Goal: Information Seeking & Learning: Check status

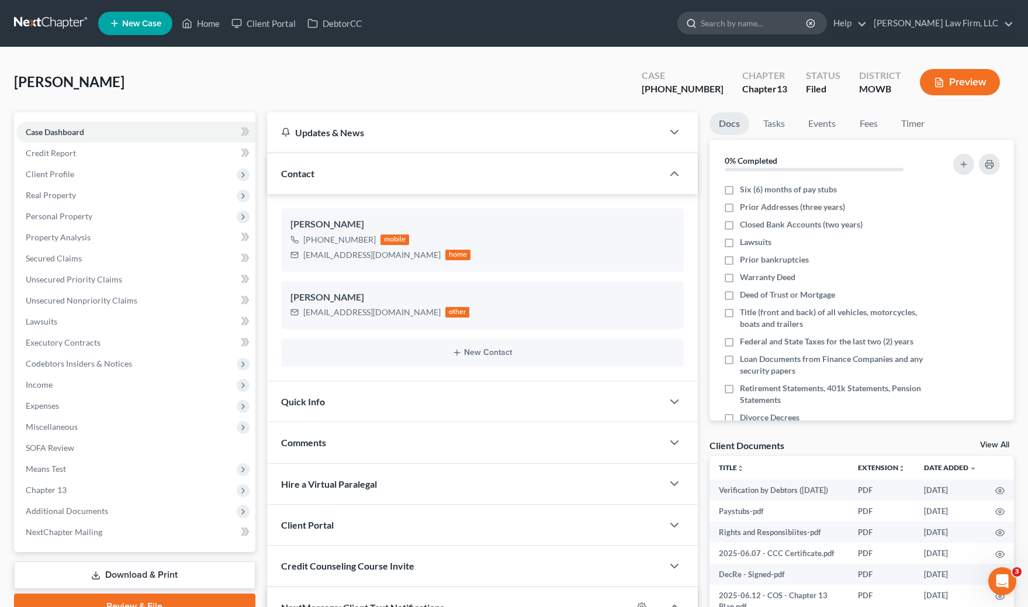
click at [774, 23] on input "search" at bounding box center [754, 23] width 107 height 22
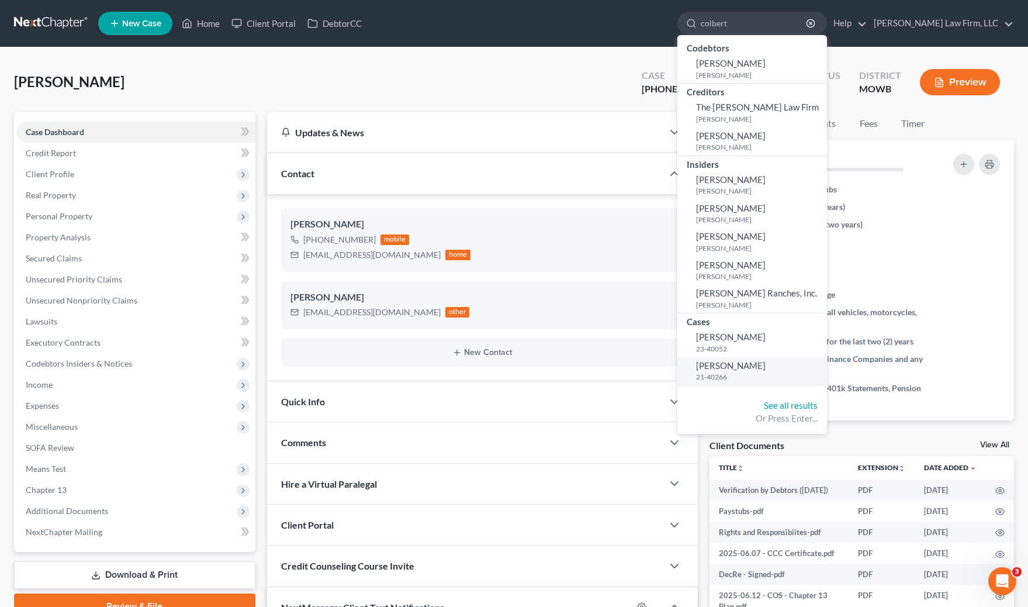
type input "colbert"
click at [791, 382] on link "Colbert, John 21-40266" at bounding box center [752, 370] width 150 height 29
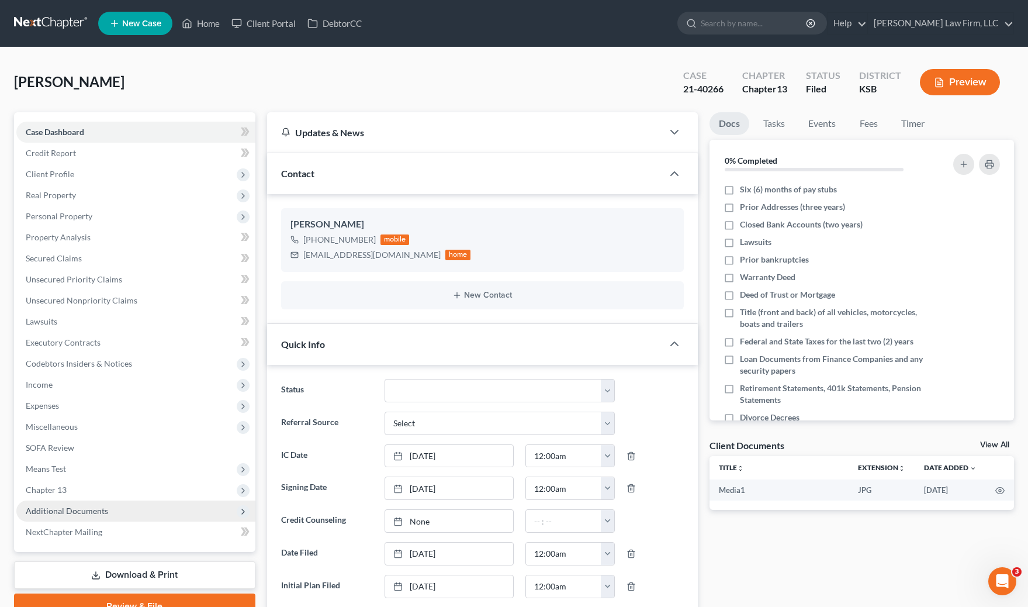
scroll to position [1723, 0]
click at [97, 508] on span "Additional Documents" at bounding box center [67, 510] width 82 height 10
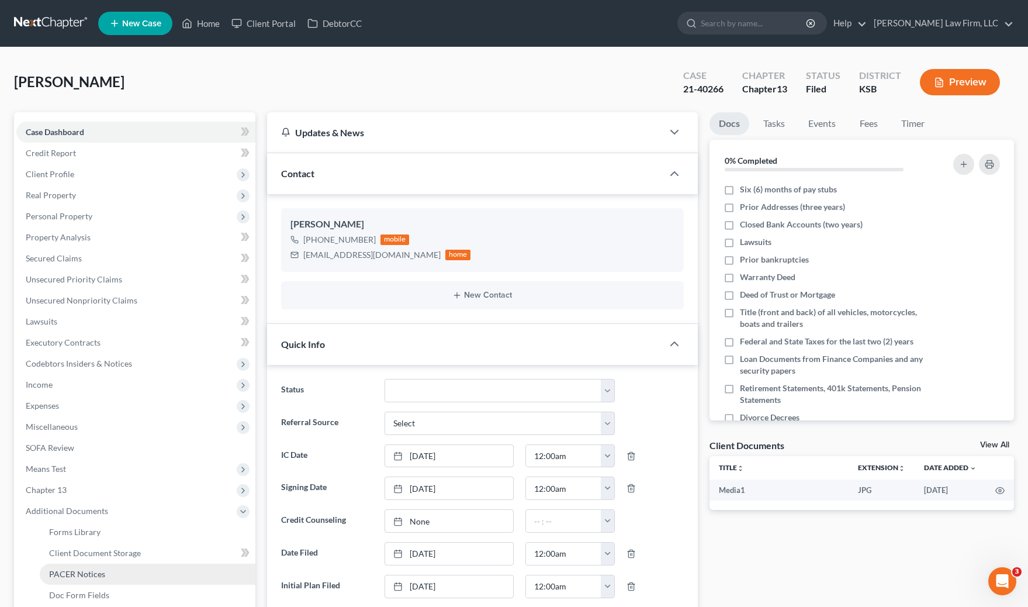
click at [93, 576] on span "PACER Notices" at bounding box center [77, 574] width 56 height 10
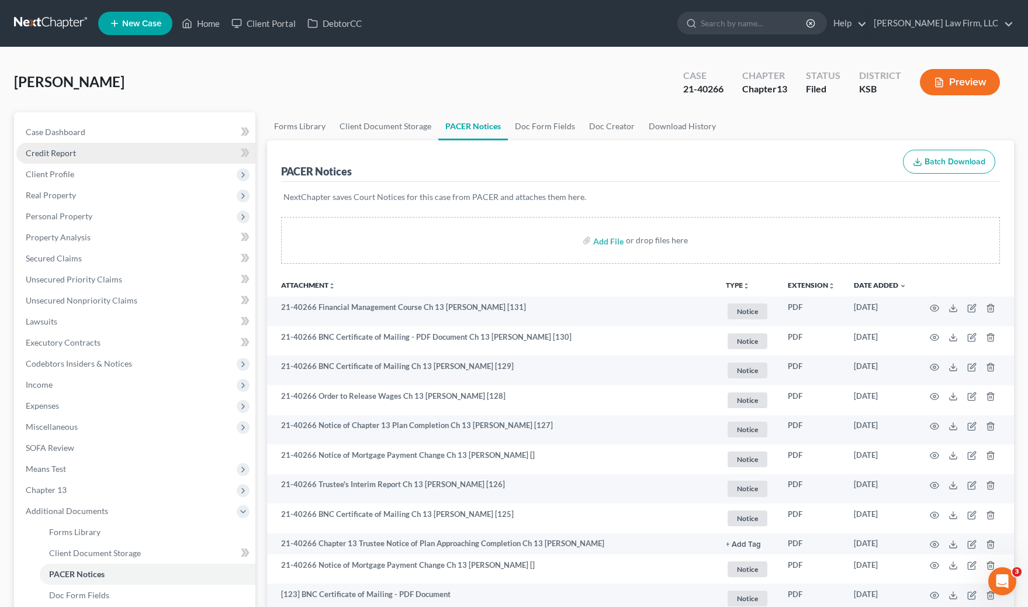
click at [99, 143] on link "Credit Report" at bounding box center [135, 153] width 239 height 21
click at [89, 126] on link "Case Dashboard" at bounding box center [135, 132] width 239 height 21
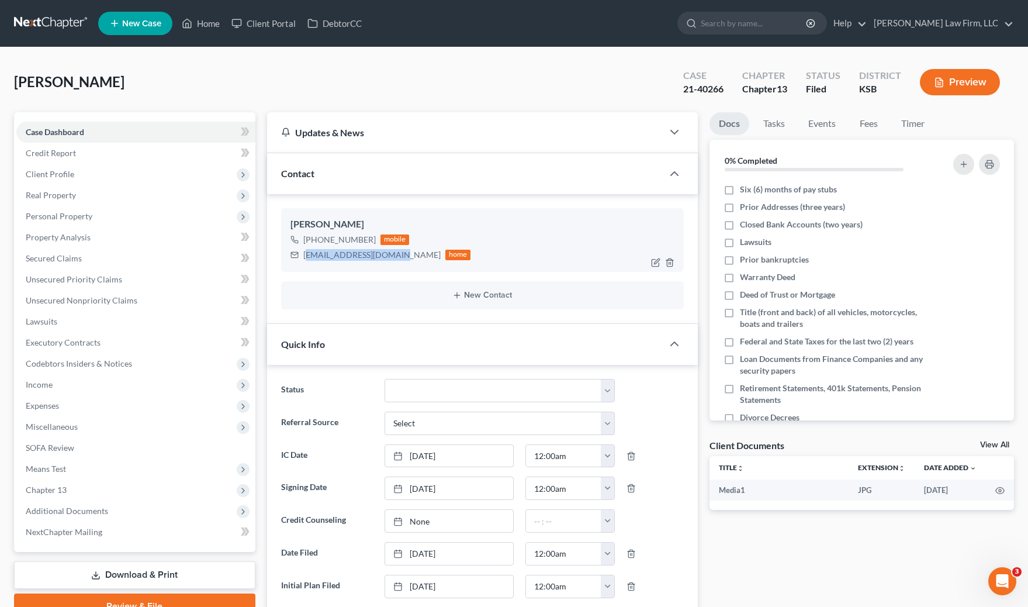
drag, startPoint x: 304, startPoint y: 261, endPoint x: 395, endPoint y: 264, distance: 90.6
click at [395, 264] on div "John Colbert +1 (620) 255-4795 mobile johncolbert97@yahoo.com home" at bounding box center [482, 239] width 403 height 63
drag, startPoint x: 395, startPoint y: 264, endPoint x: 401, endPoint y: 262, distance: 6.8
click at [395, 264] on div "John Colbert +1 (620) 255-4795 mobile johncolbert97@yahoo.com home" at bounding box center [482, 239] width 403 height 63
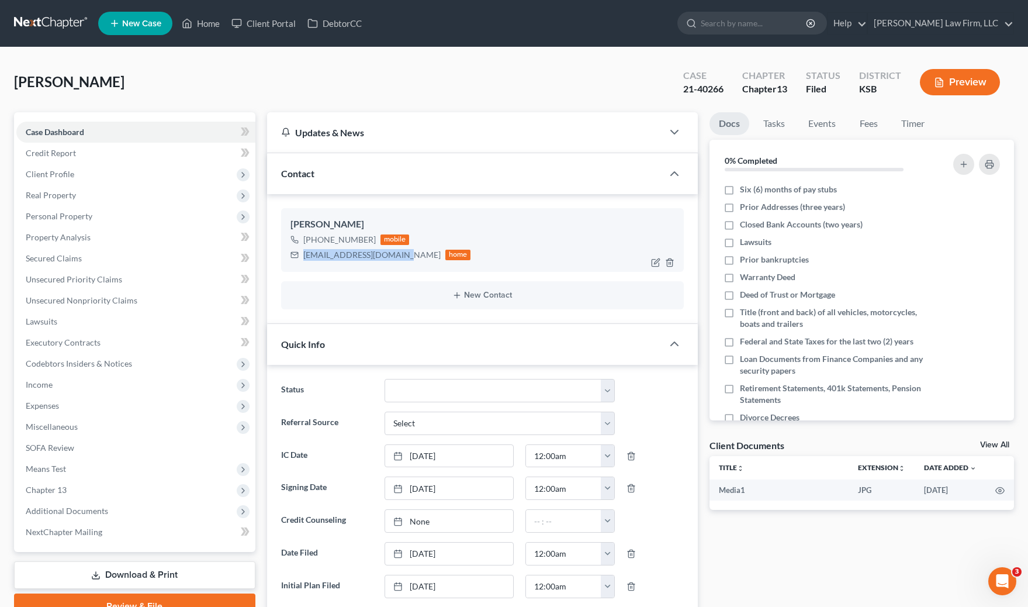
drag, startPoint x: 399, startPoint y: 257, endPoint x: 290, endPoint y: 259, distance: 108.1
click at [290, 259] on div "johncolbert97@yahoo.com home" at bounding box center [380, 254] width 181 height 15
copy div "johncolbert97@yahoo.com"
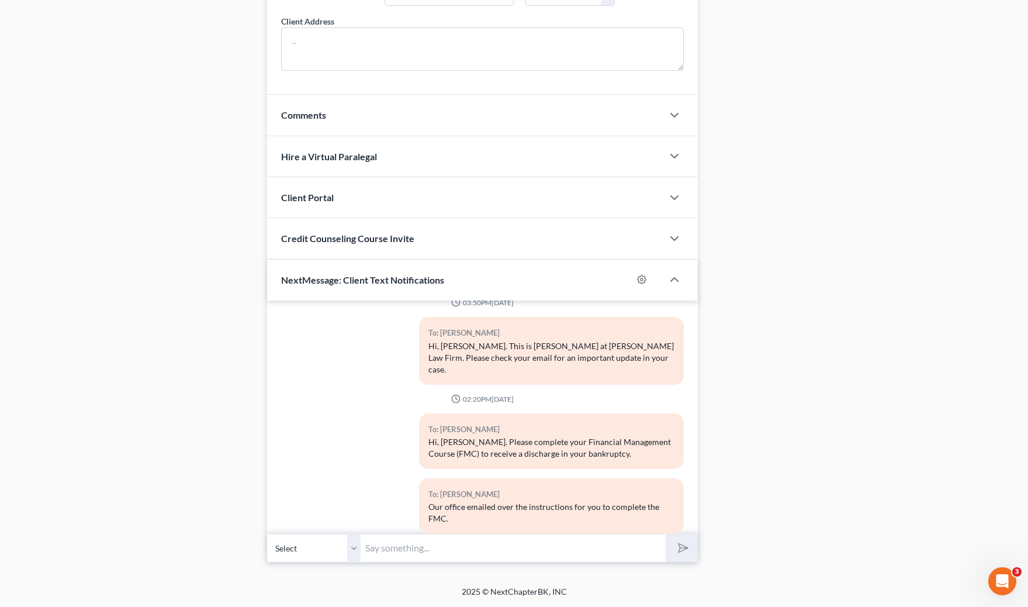
scroll to position [1722, 0]
click at [417, 535] on input "text" at bounding box center [513, 547] width 305 height 29
type input "Hi, John! Please check your email to review and e-sign the "Certification by De…"
click at [666, 534] on button "submit" at bounding box center [682, 547] width 32 height 27
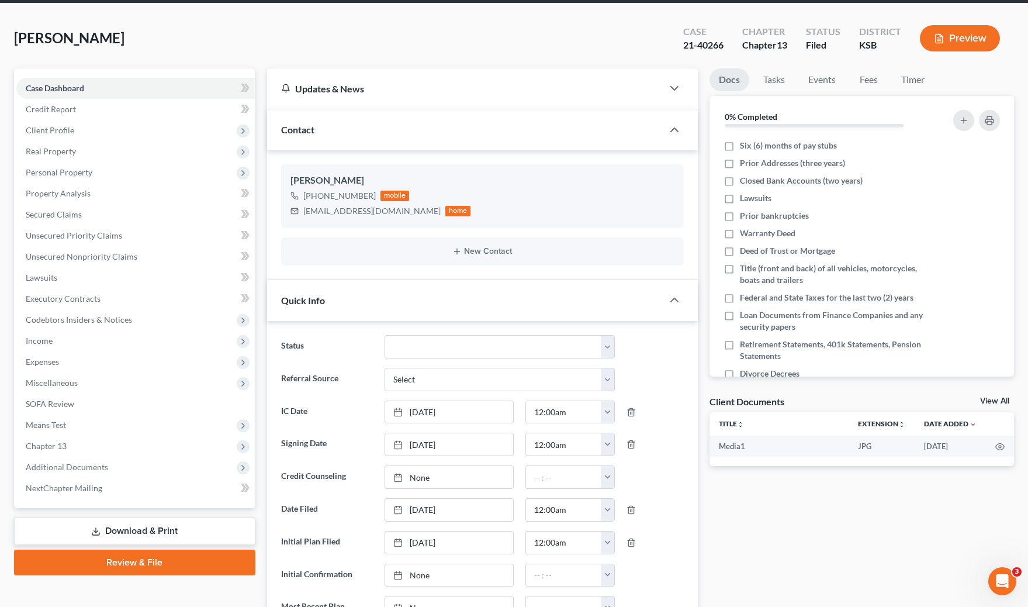
scroll to position [0, 0]
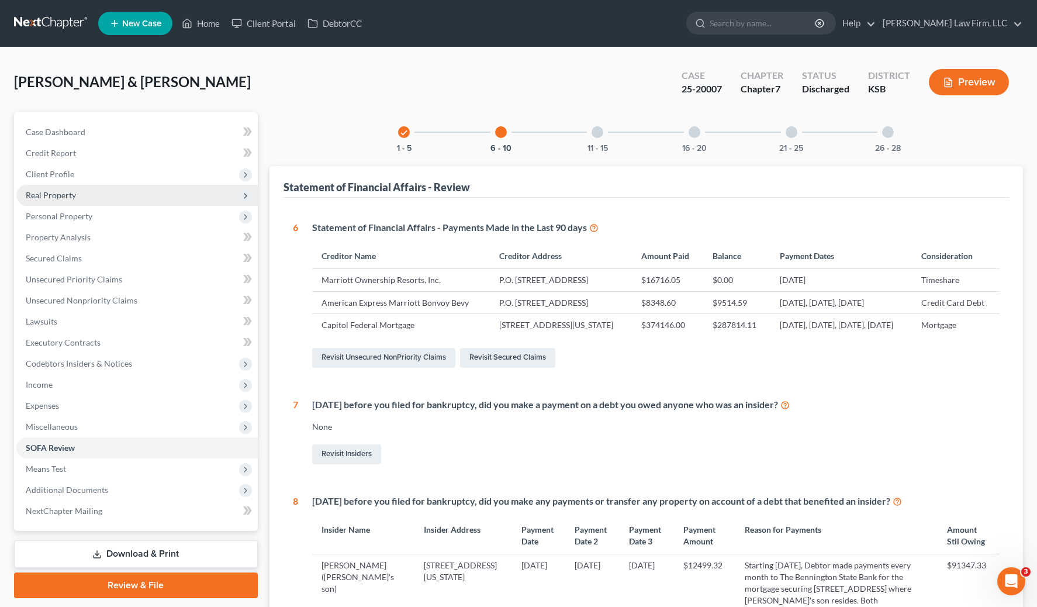
click at [77, 188] on span "Real Property" at bounding box center [136, 195] width 241 height 21
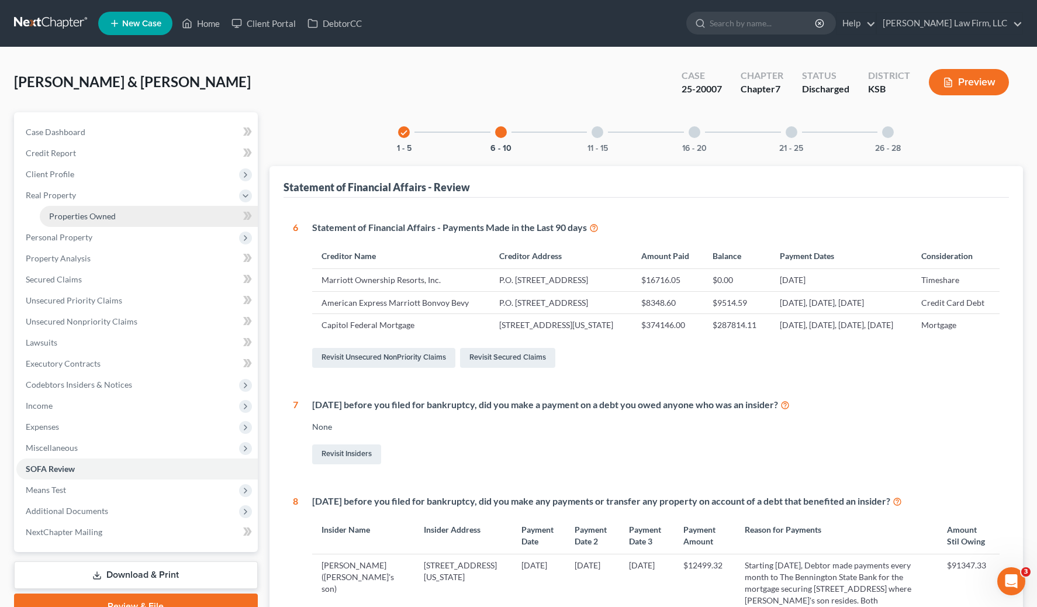
click at [82, 210] on link "Properties Owned" at bounding box center [149, 216] width 218 height 21
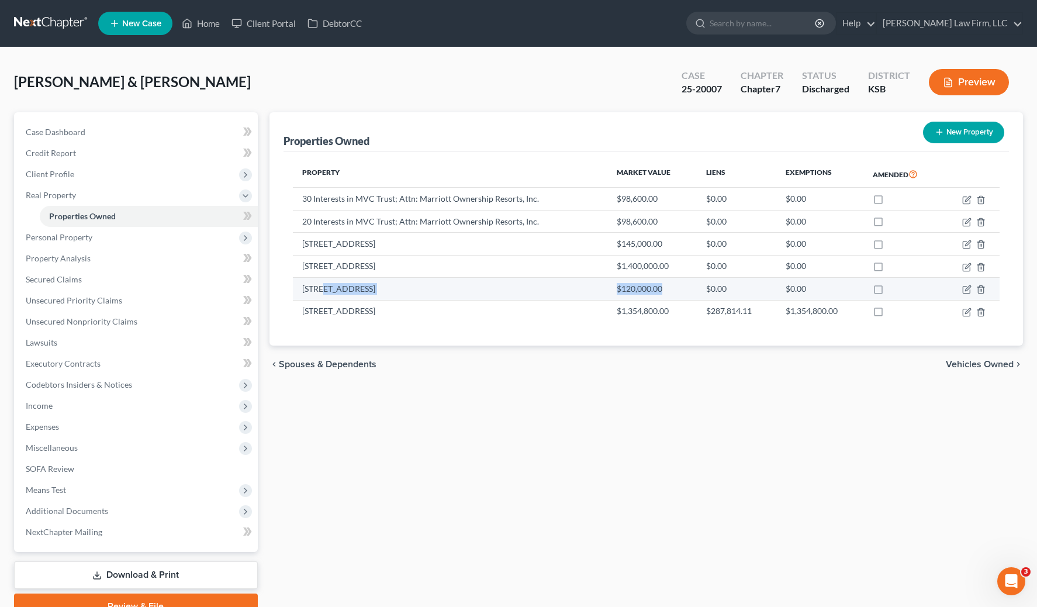
drag, startPoint x: 325, startPoint y: 292, endPoint x: 668, endPoint y: 286, distance: 343.1
click at [668, 286] on tr "[STREET_ADDRESS] $120,000.00 $0.00 $0.00" at bounding box center [646, 289] width 707 height 22
click at [663, 412] on div "Properties Owned New Property Property Market Value Liens Exemptions Amended 30…" at bounding box center [646, 365] width 765 height 507
drag, startPoint x: 275, startPoint y: 289, endPoint x: 387, endPoint y: 292, distance: 111.6
click at [387, 292] on div "Properties Owned New Property Property Market Value Liens Exemptions Amended 30…" at bounding box center [646, 228] width 754 height 233
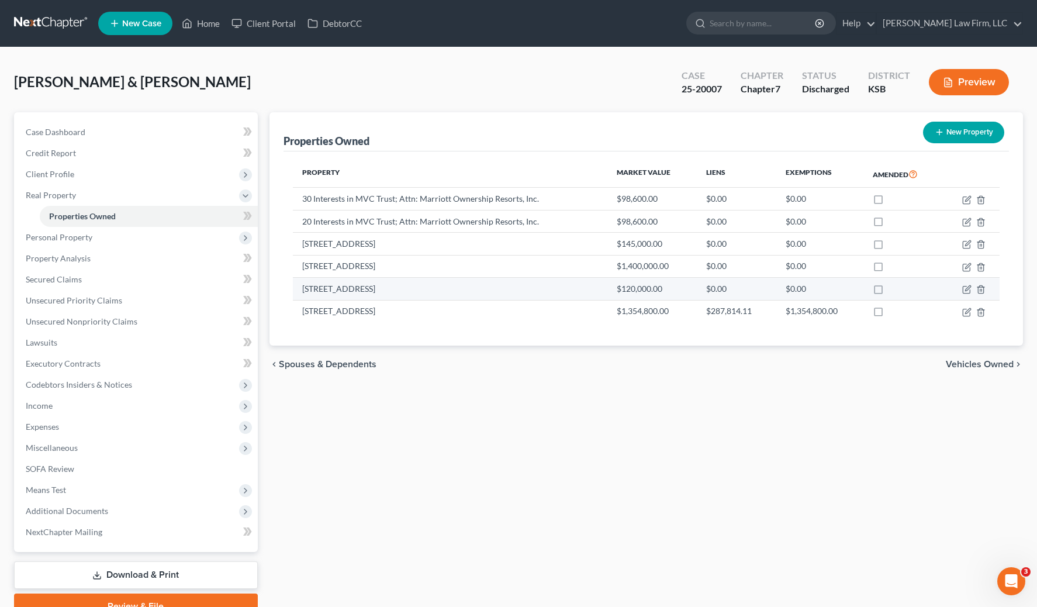
click at [387, 292] on td "[STREET_ADDRESS]" at bounding box center [450, 289] width 315 height 22
click at [425, 373] on div "chevron_left Spouses & Dependents Vehicles Owned chevron_right" at bounding box center [646, 363] width 754 height 37
click at [369, 463] on div "Properties Owned New Property Property Market Value Liens Exemptions Amended 30…" at bounding box center [646, 365] width 765 height 507
click at [641, 74] on div "[PERSON_NAME] & [PERSON_NAME] Upgraded Case 25-20007 Chapter Chapter 7 Status D…" at bounding box center [518, 86] width 1009 height 51
drag, startPoint x: 25, startPoint y: 85, endPoint x: 30, endPoint y: 81, distance: 6.6
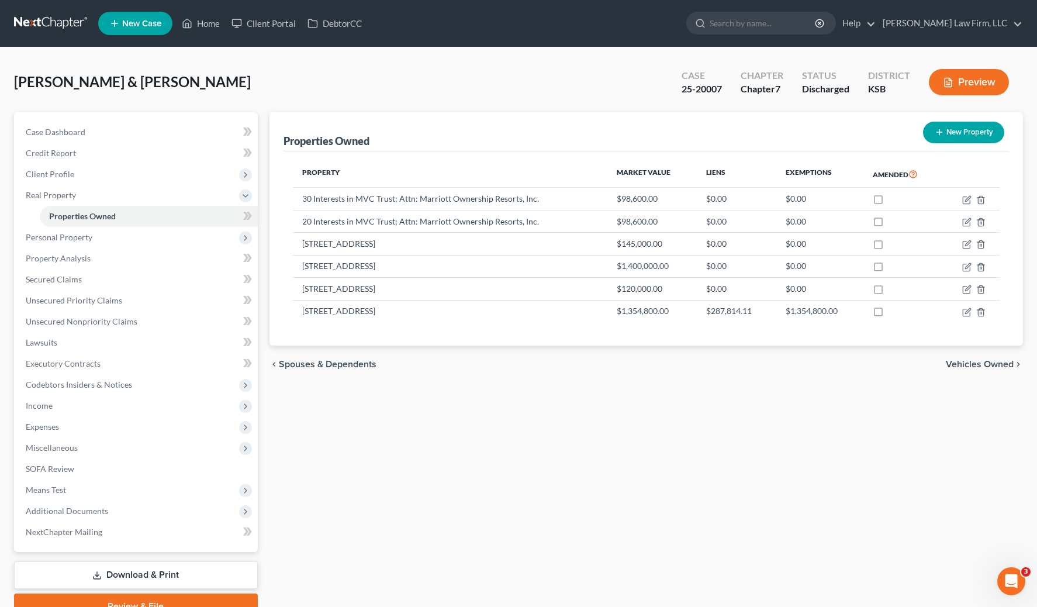
click at [25, 85] on span "[PERSON_NAME] & [PERSON_NAME]" at bounding box center [132, 81] width 237 height 17
click at [794, 25] on input "search" at bounding box center [762, 23] width 107 height 22
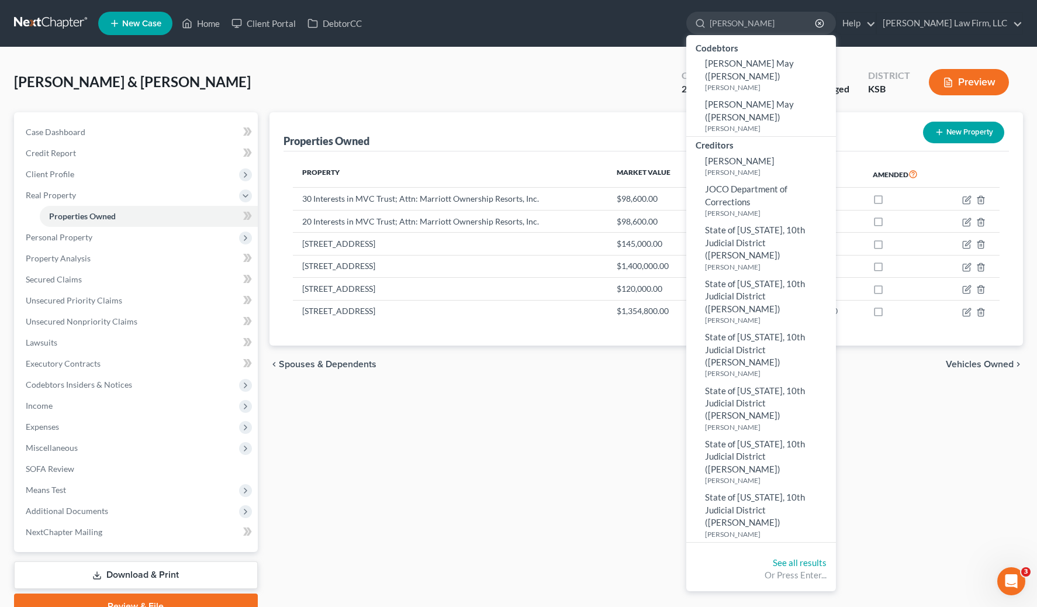
type input "[PERSON_NAME]"
click at [254, 58] on div "[PERSON_NAME] & [PERSON_NAME] Upgraded Case 25-20007 Chapter Chapter 7 Status D…" at bounding box center [518, 344] width 1037 height 595
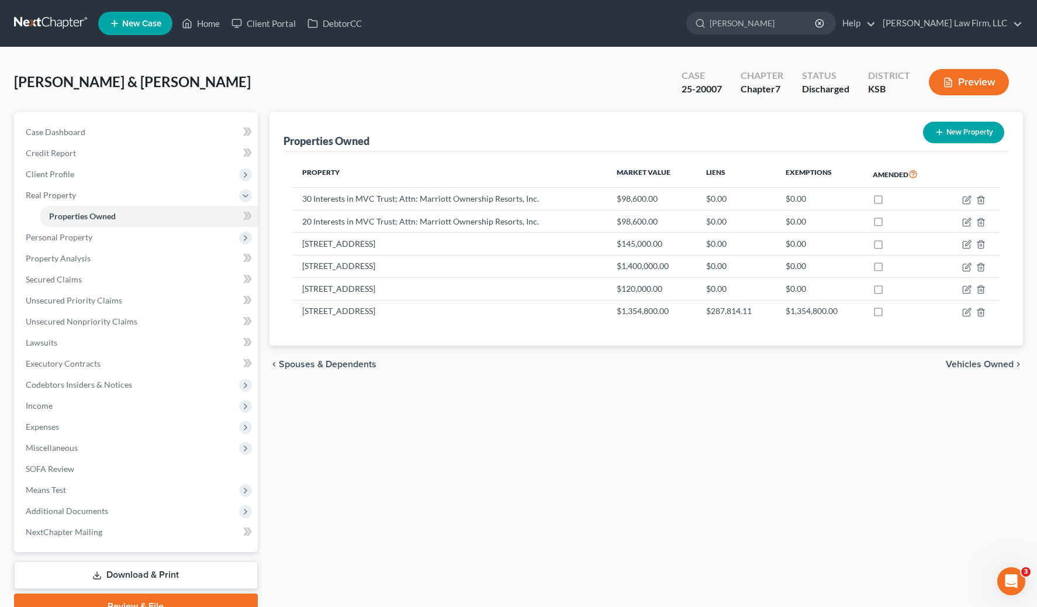
click at [56, 32] on link at bounding box center [51, 23] width 75 height 21
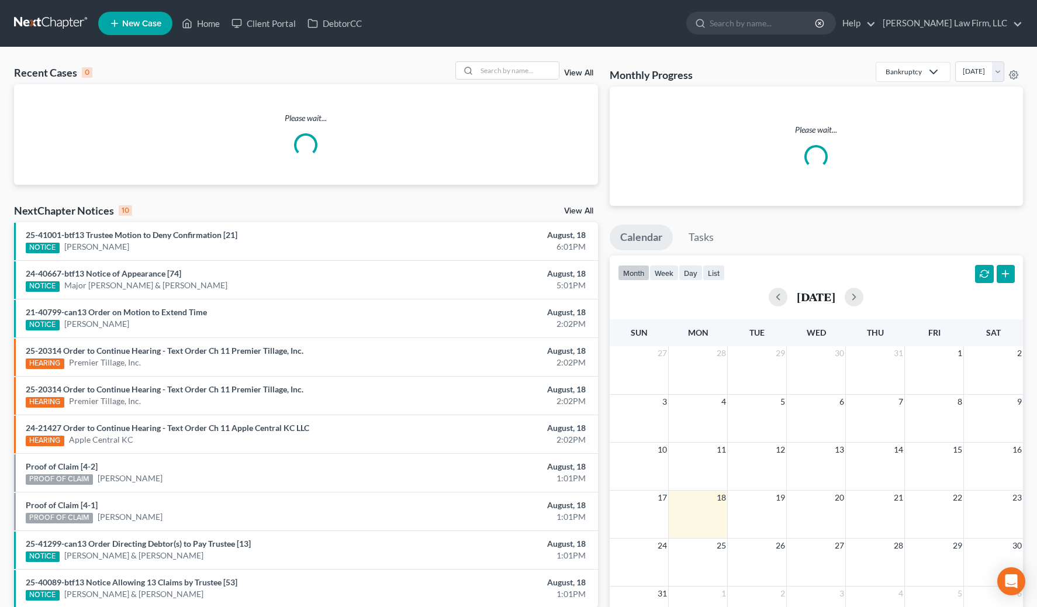
click at [541, 84] on div "Please wait..." at bounding box center [306, 134] width 584 height 101
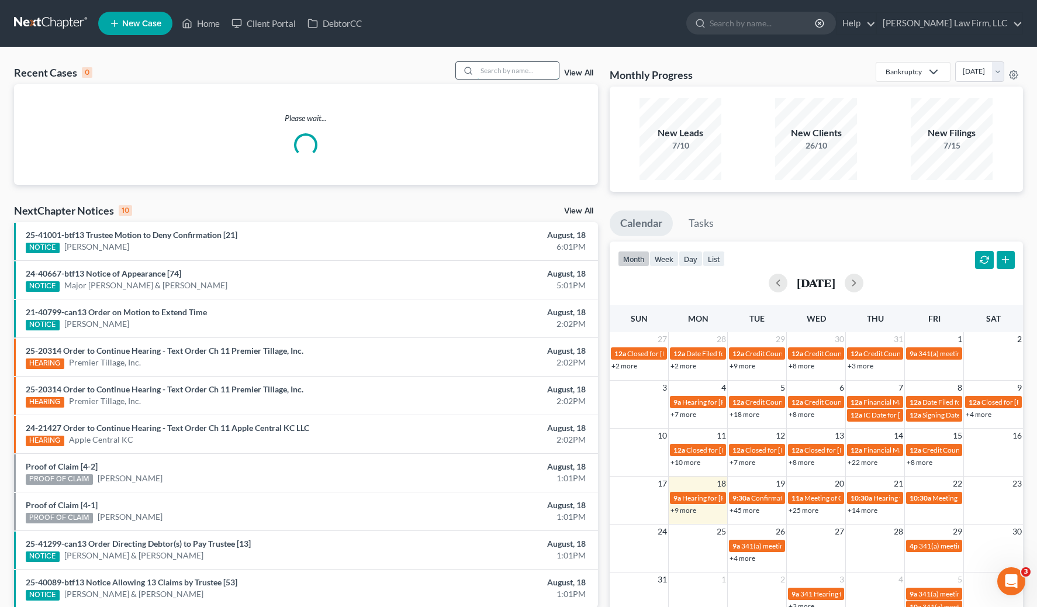
click at [535, 64] on input "search" at bounding box center [518, 70] width 82 height 17
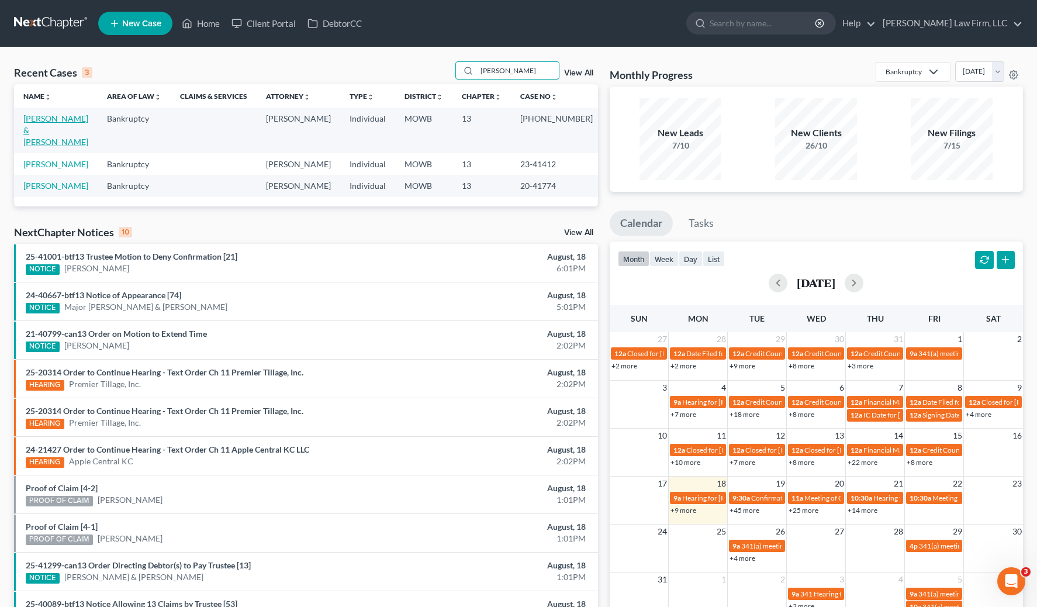
type input "[PERSON_NAME]"
click at [50, 117] on link "Jones, John & Rachelle" at bounding box center [55, 129] width 65 height 33
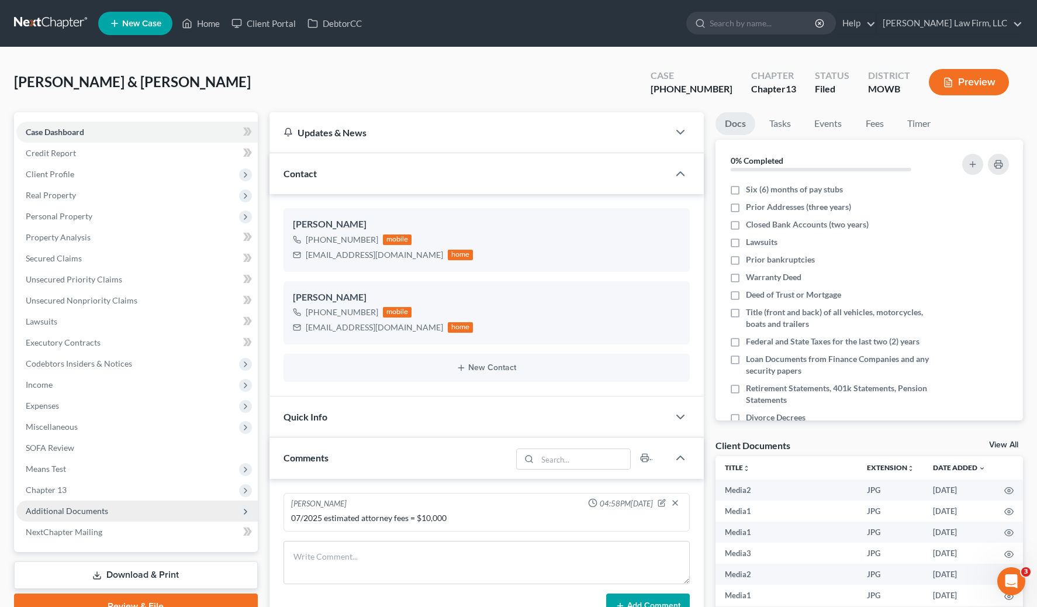
click at [114, 513] on span "Additional Documents" at bounding box center [136, 510] width 241 height 21
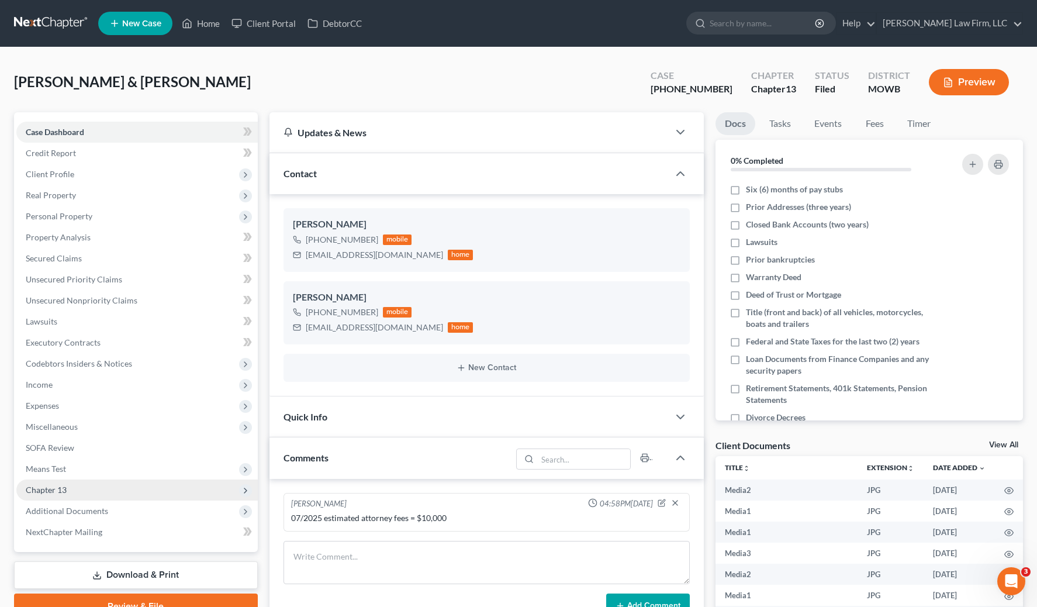
scroll to position [4080, 0]
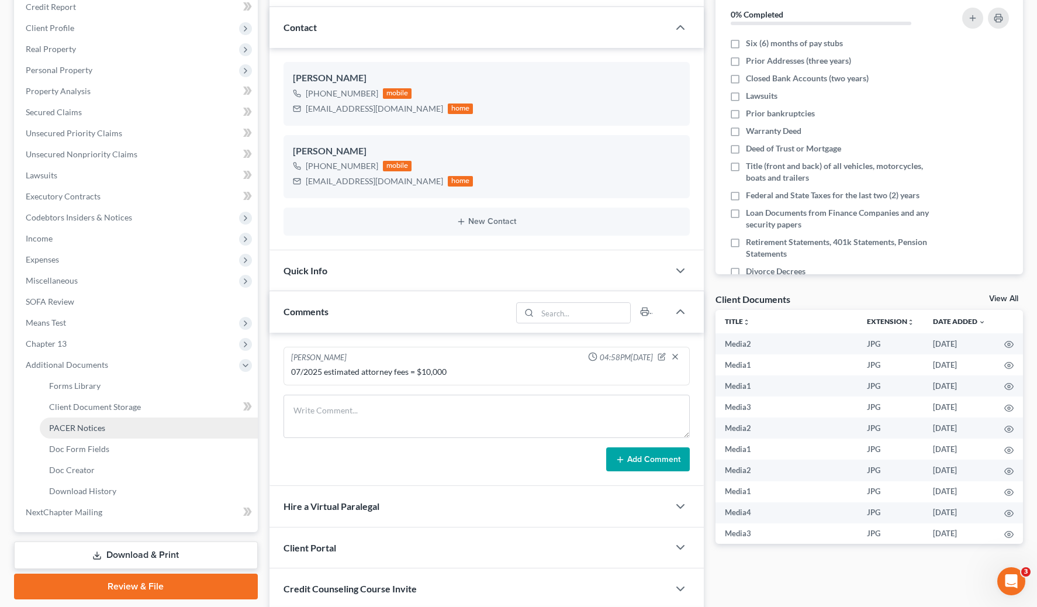
click at [123, 425] on link "PACER Notices" at bounding box center [149, 427] width 218 height 21
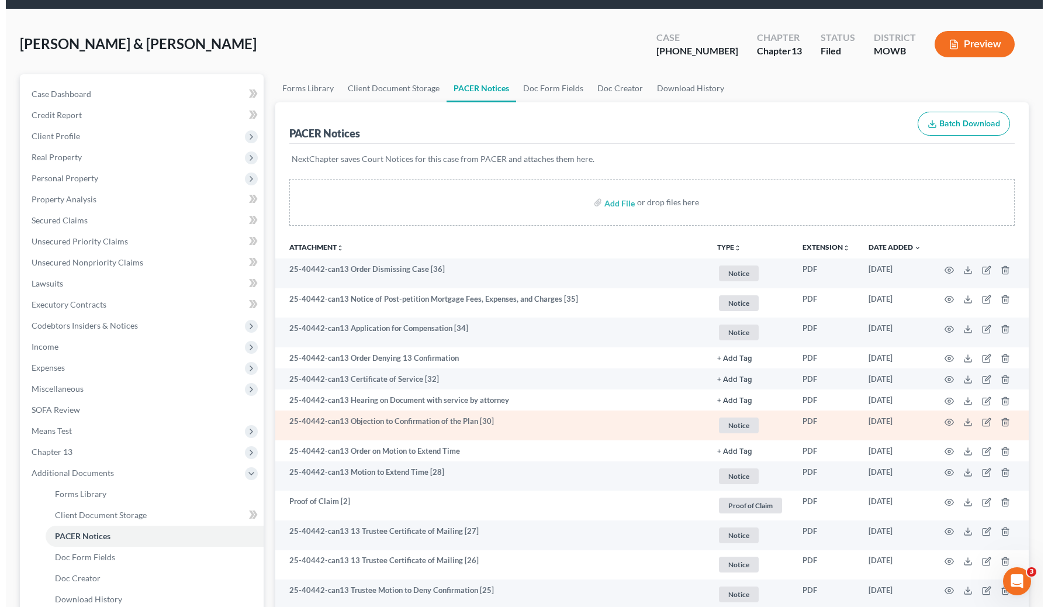
scroll to position [73, 0]
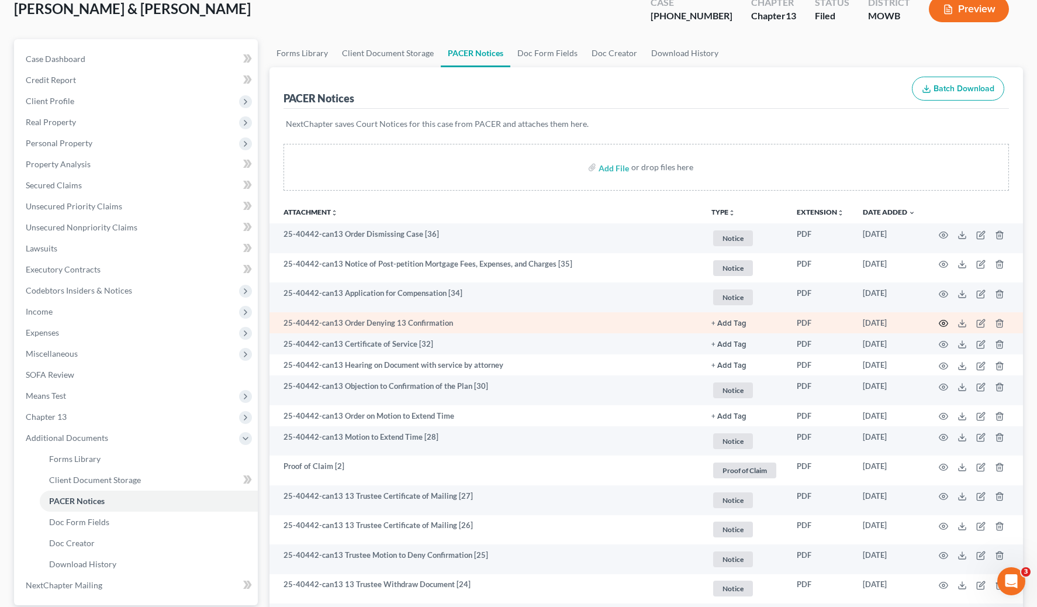
click at [947, 320] on icon "button" at bounding box center [942, 322] width 9 height 9
